Goal: Information Seeking & Learning: Learn about a topic

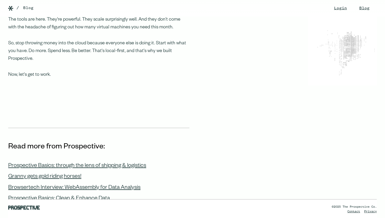
scroll to position [523, 0]
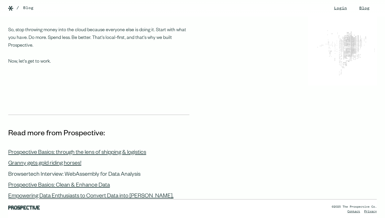
click at [125, 171] on div "Browsertech Interview: WebAssembly for Data Analysis" at bounding box center [74, 174] width 132 height 7
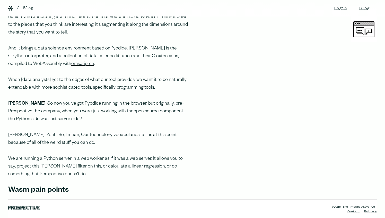
scroll to position [240, 0]
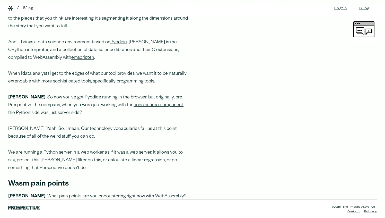
click at [121, 149] on p "We are running a Python server in a web worker as if it was a web server. It al…" at bounding box center [98, 160] width 181 height 23
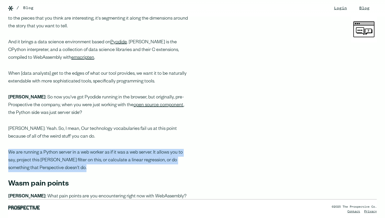
click at [116, 161] on p "We are running a Python server in a web worker as if it was a web server. It al…" at bounding box center [98, 160] width 181 height 23
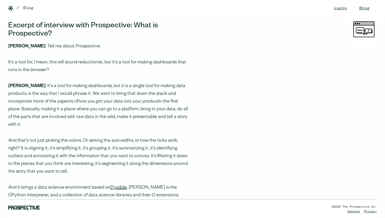
scroll to position [0, 0]
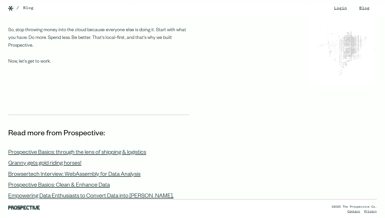
scroll to position [529, 0]
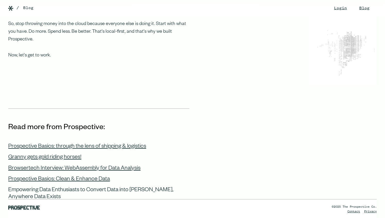
click at [97, 187] on div "Empowering Data Enthusiasts to Convert Data into [PERSON_NAME], Anywhere Data E…" at bounding box center [98, 194] width 181 height 14
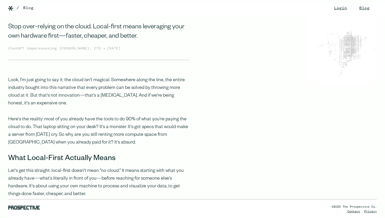
scroll to position [0, 0]
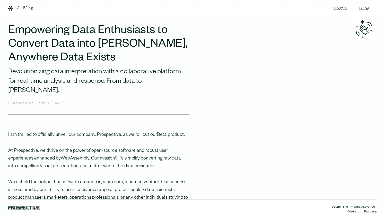
click at [168, 132] on link "Beta product" at bounding box center [170, 134] width 27 height 5
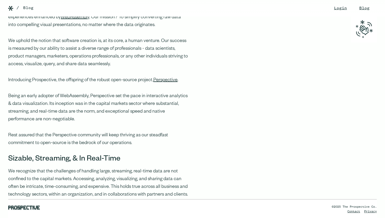
scroll to position [254, 0]
